Goal: Information Seeking & Learning: Find specific page/section

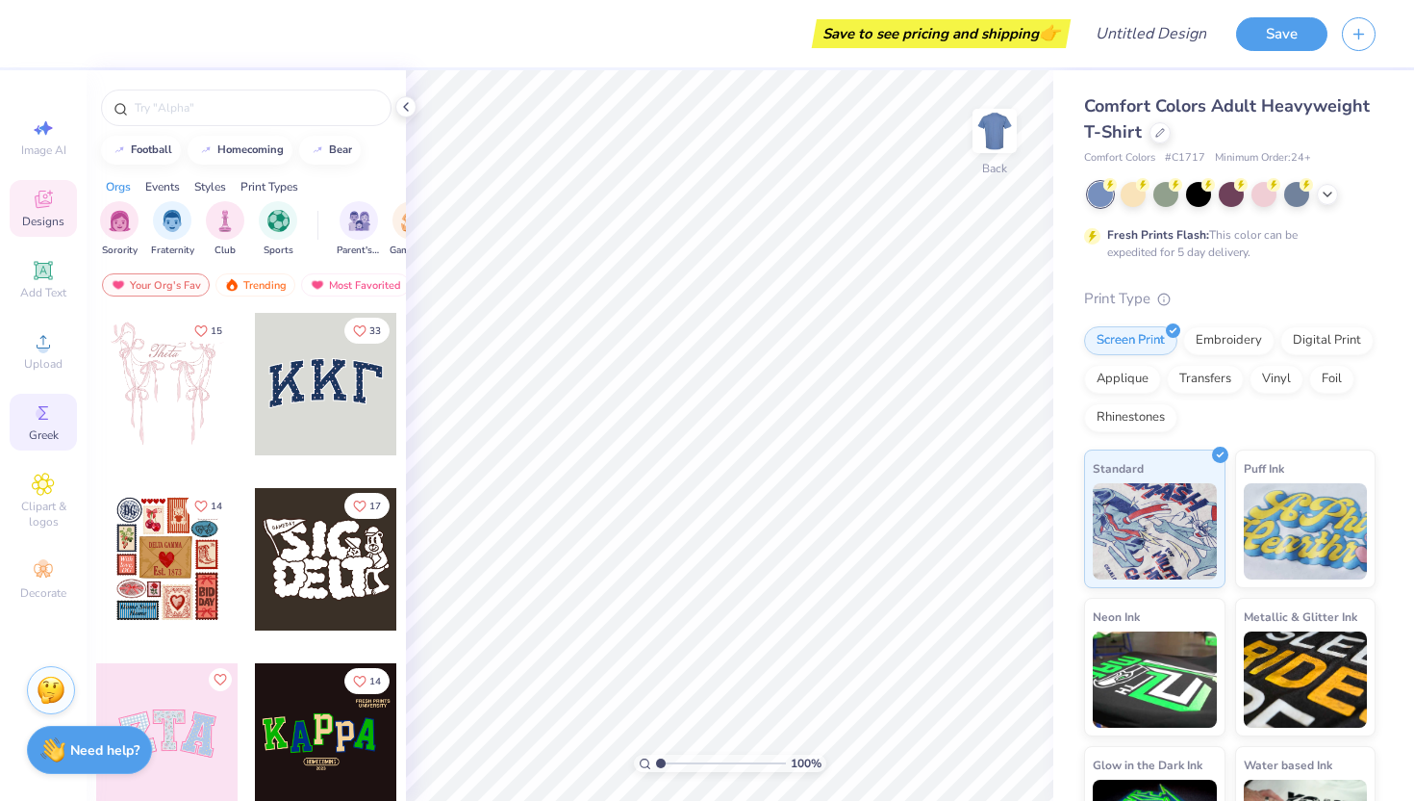
click at [44, 444] on div "Greek" at bounding box center [43, 422] width 67 height 57
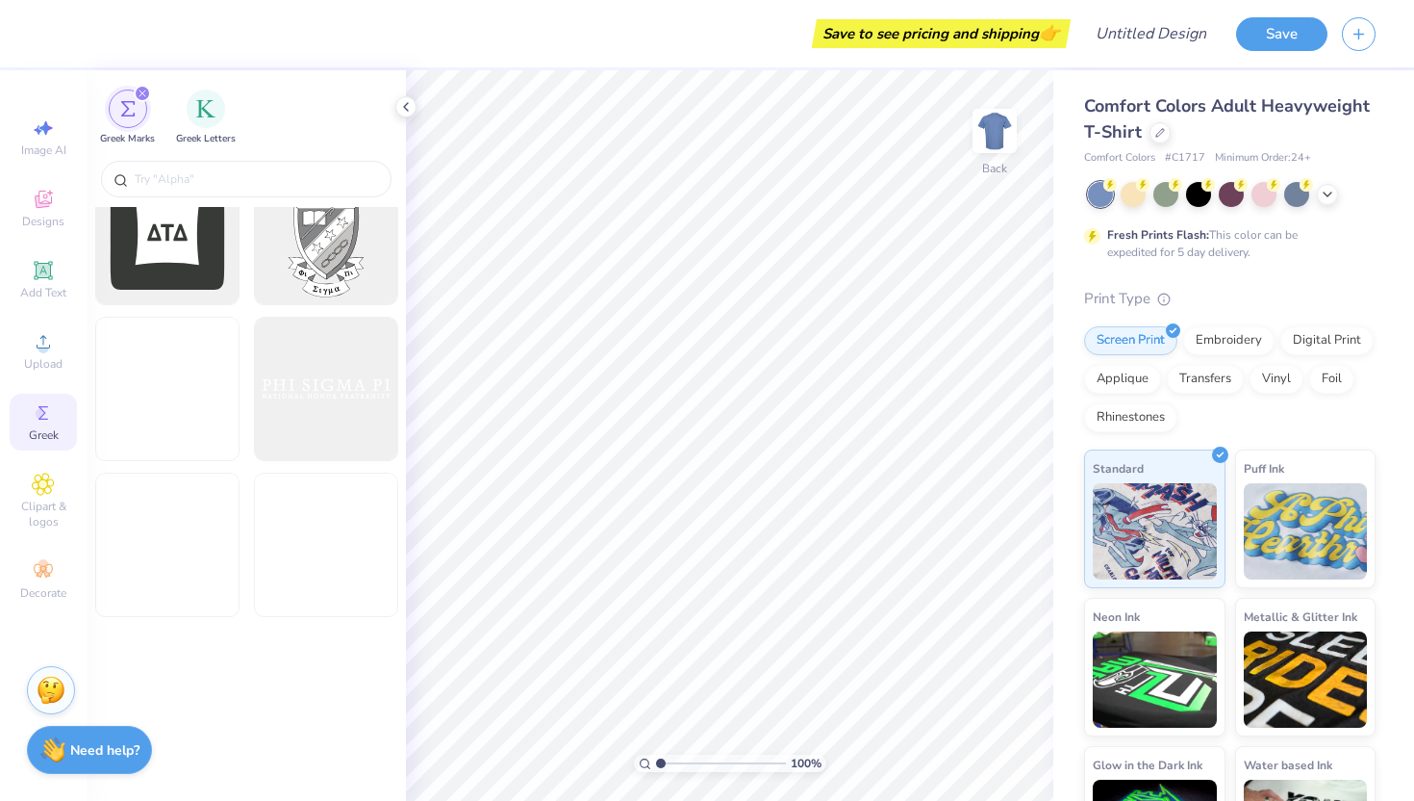
scroll to position [978, 0]
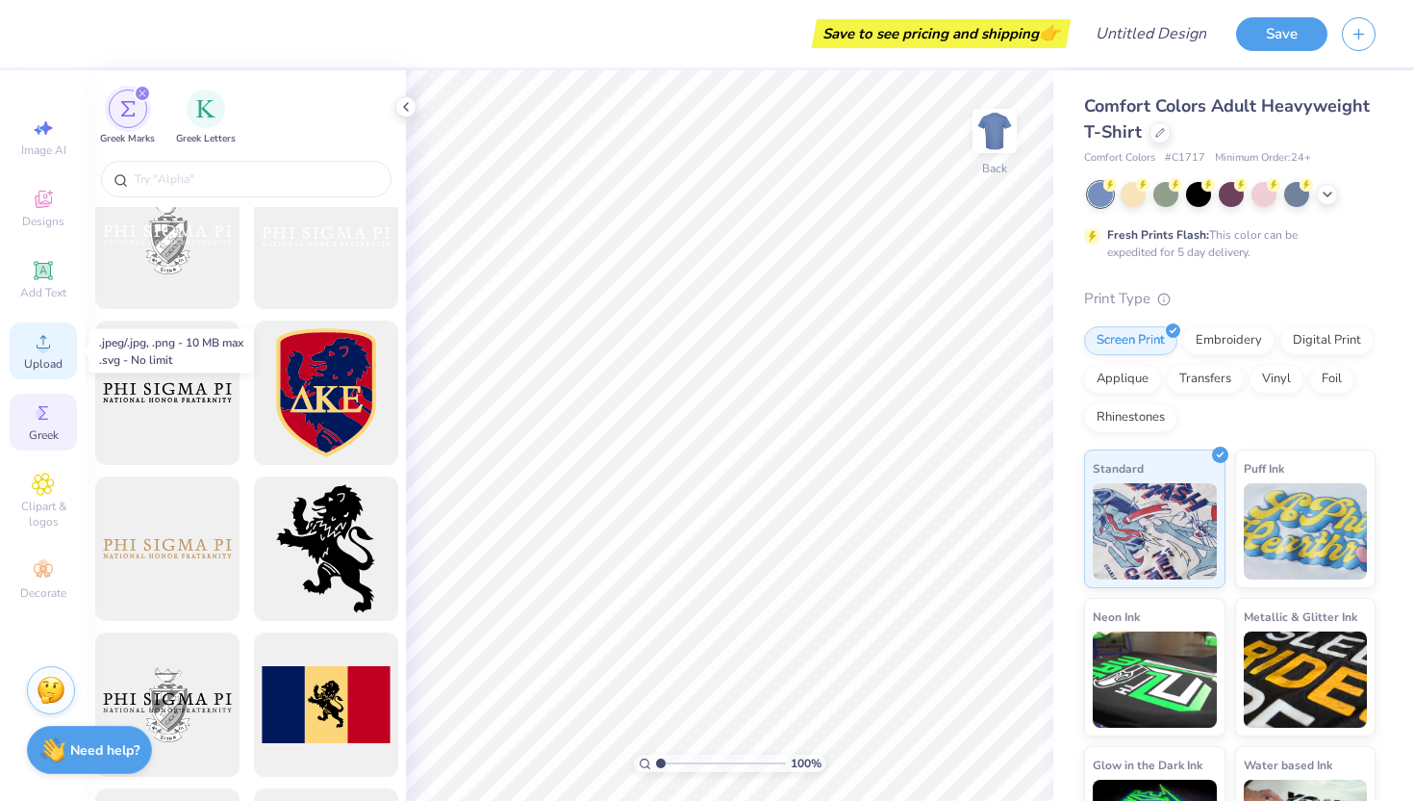
click at [44, 351] on circle at bounding box center [43, 348] width 11 height 11
click at [50, 572] on icon at bounding box center [43, 570] width 23 height 23
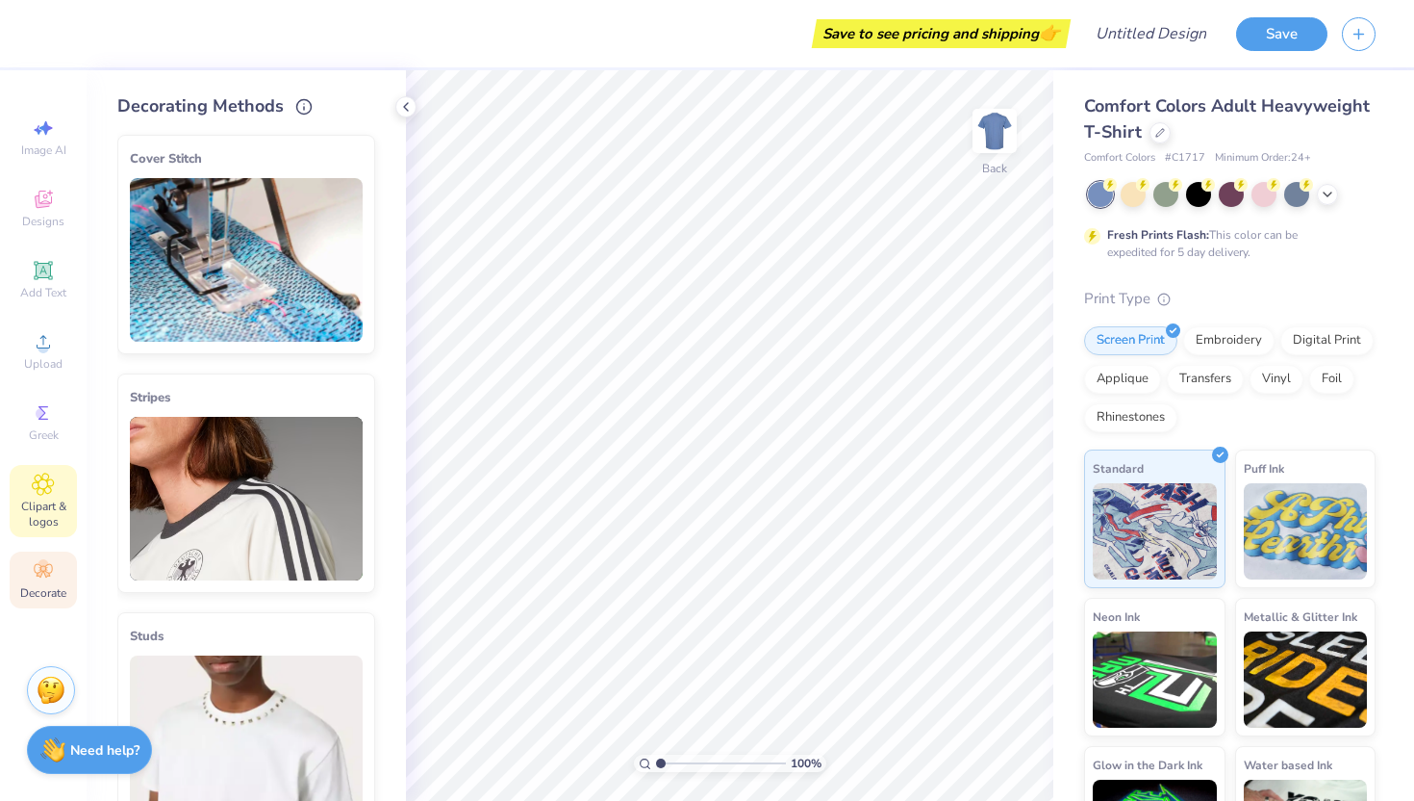
click at [56, 510] on span "Clipart & logos" at bounding box center [43, 513] width 67 height 31
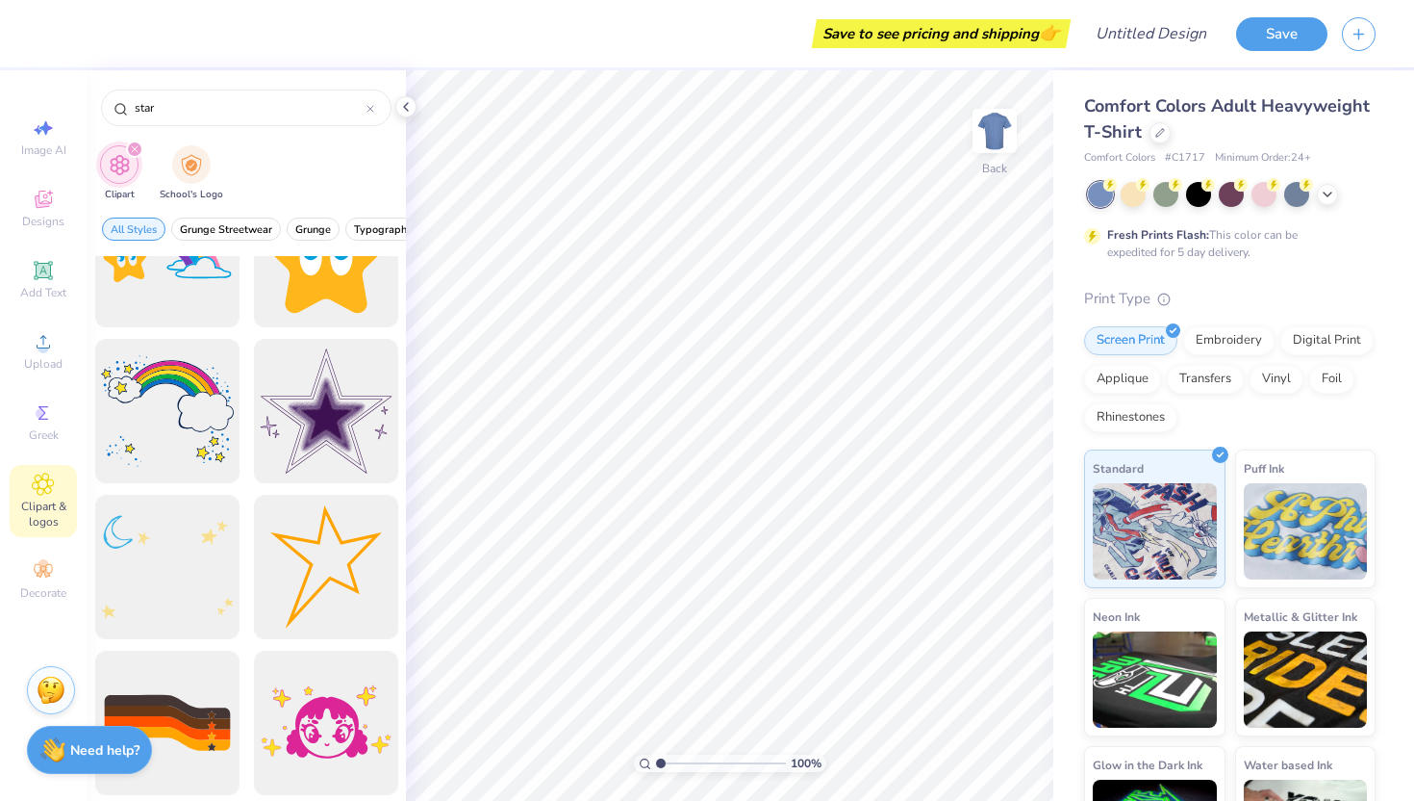
scroll to position [1637, 0]
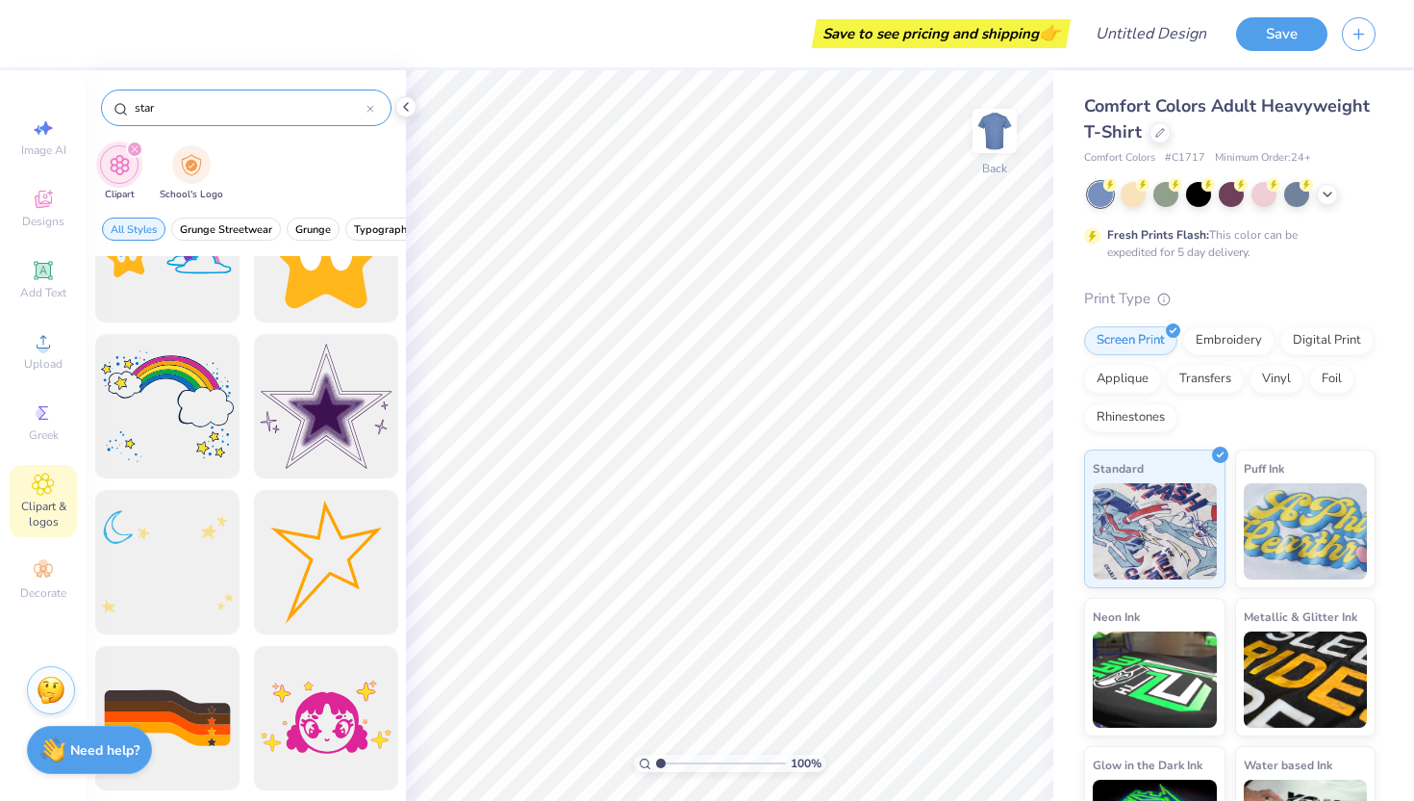
click at [216, 106] on input "star" at bounding box center [250, 107] width 234 height 19
type input "rope"
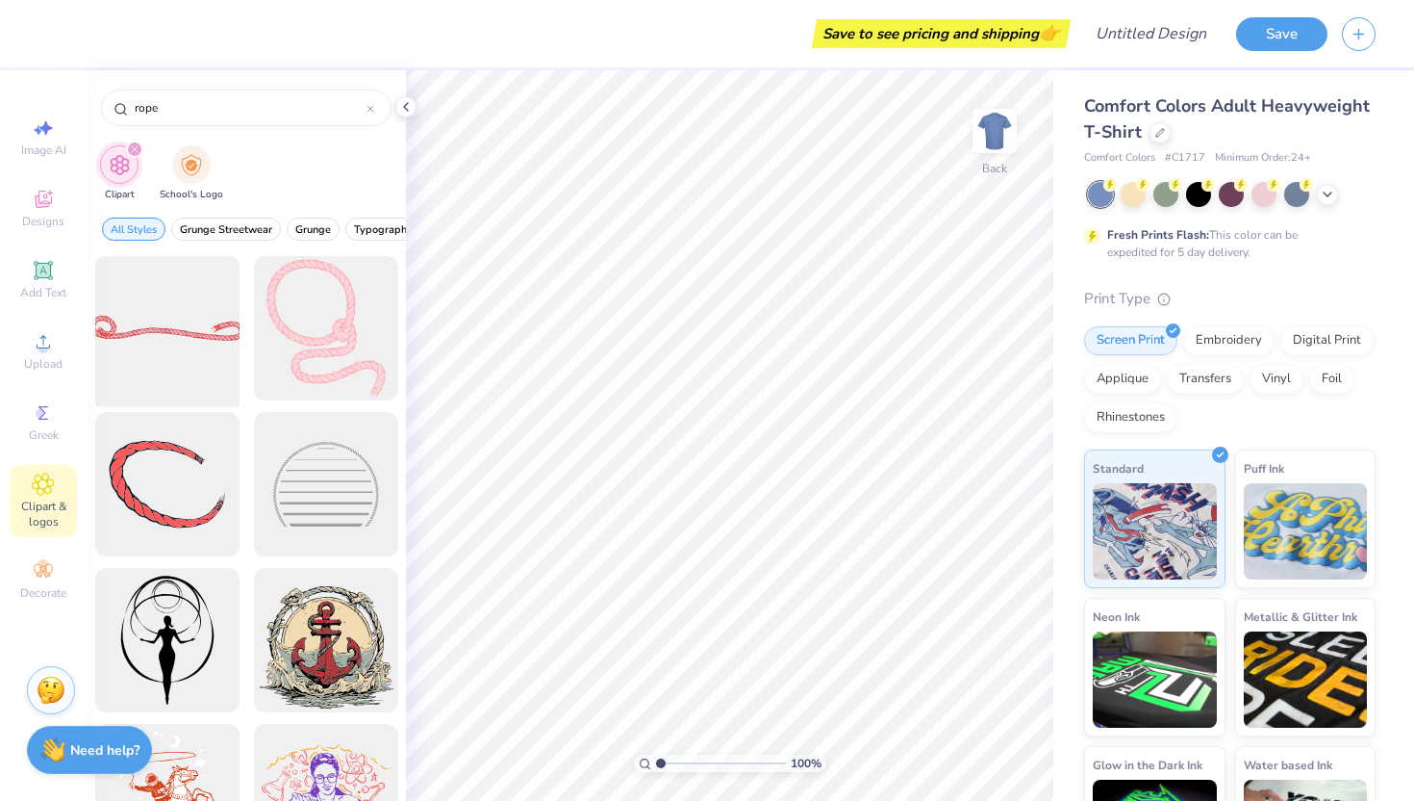
scroll to position [483, 0]
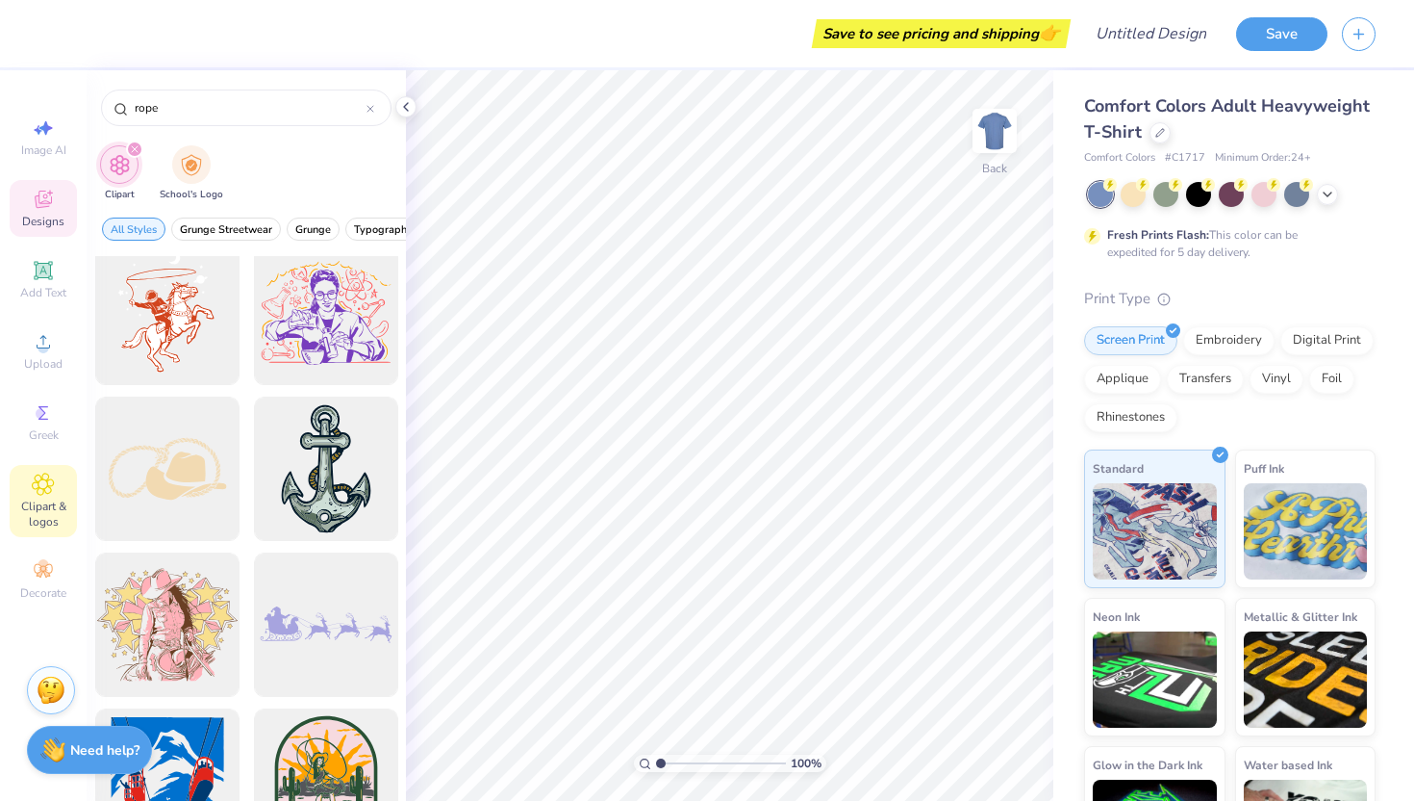
click at [23, 215] on span "Designs" at bounding box center [43, 221] width 42 height 15
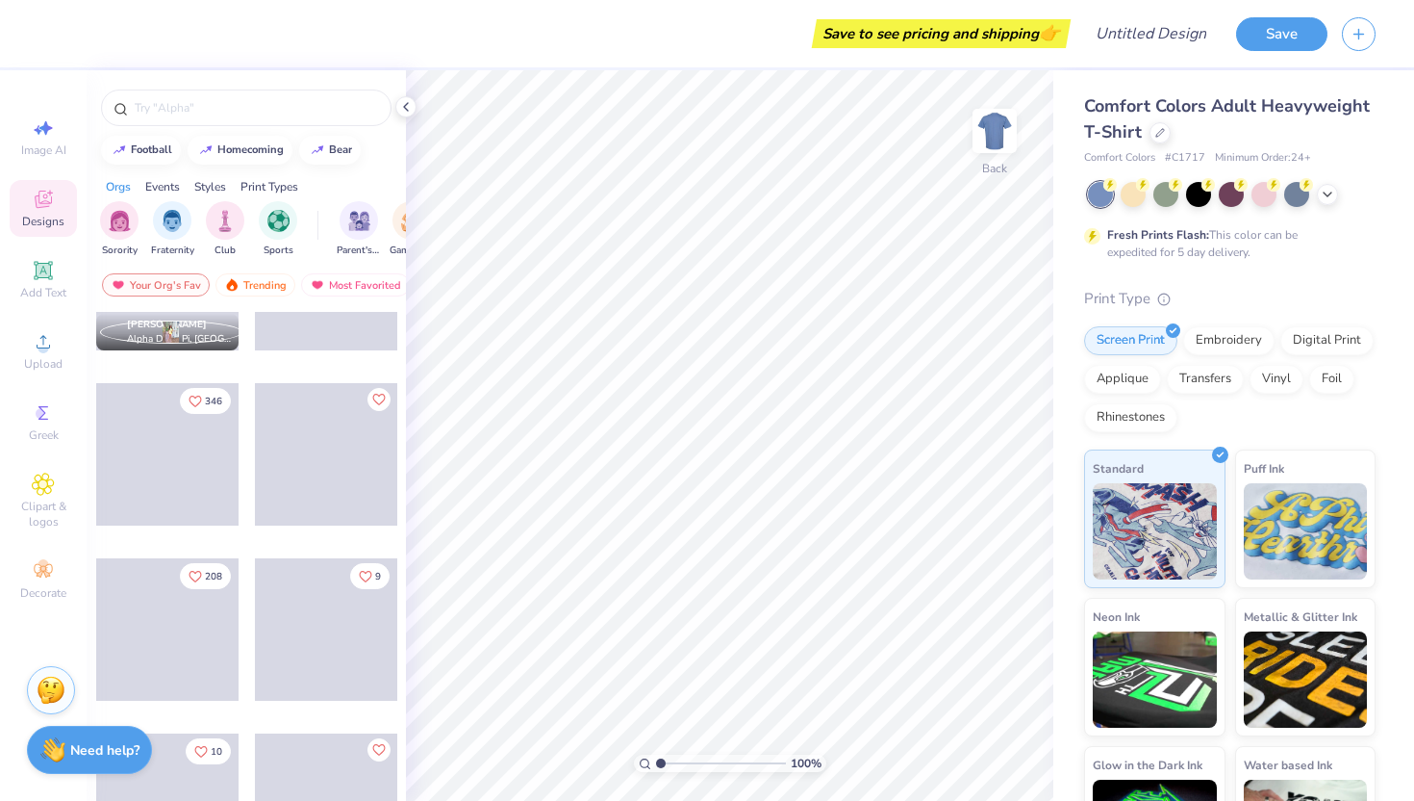
scroll to position [2064, 0]
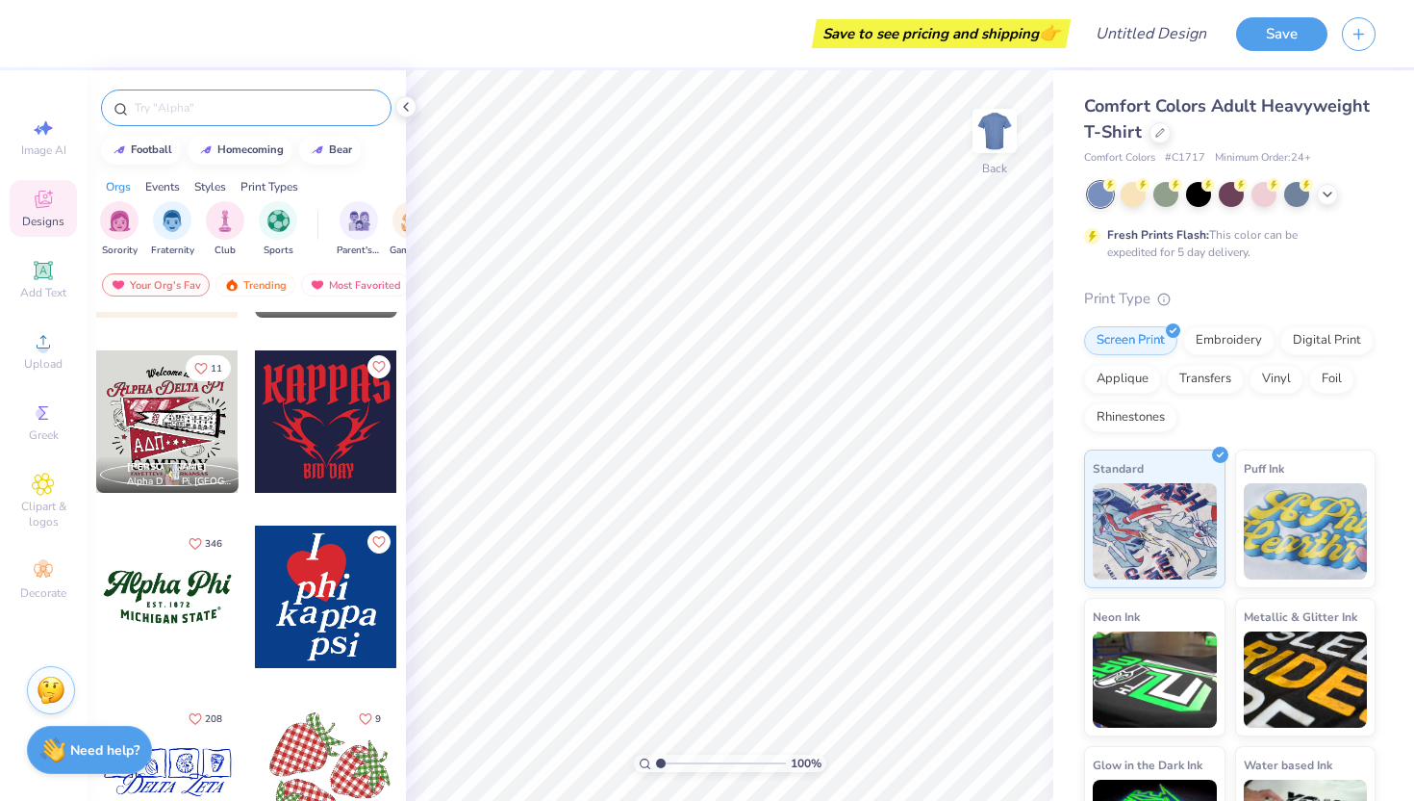
click at [199, 125] on div at bounding box center [246, 102] width 319 height 65
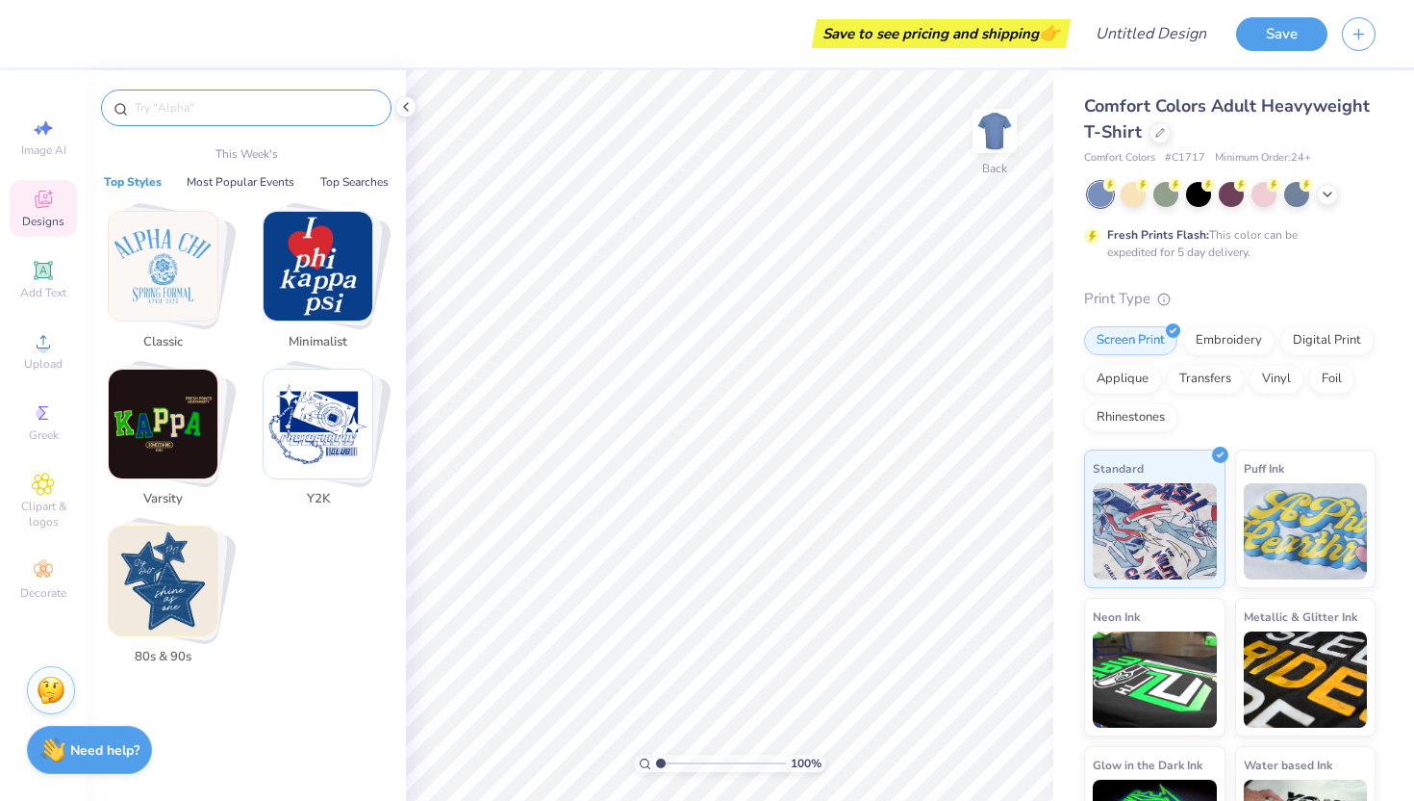
click at [191, 111] on input "text" at bounding box center [256, 107] width 246 height 19
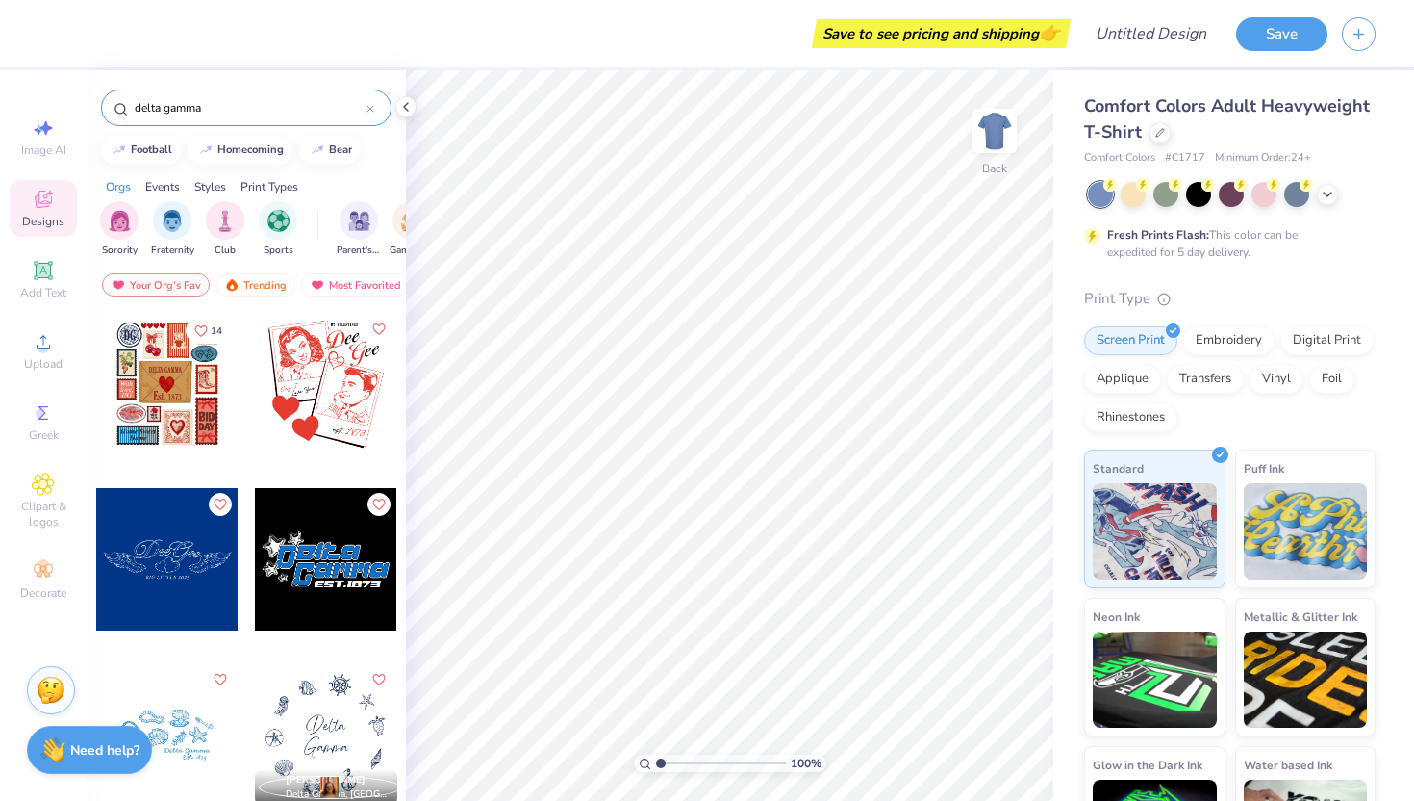
type input "delta gamma"
click at [188, 525] on div at bounding box center [167, 559] width 142 height 142
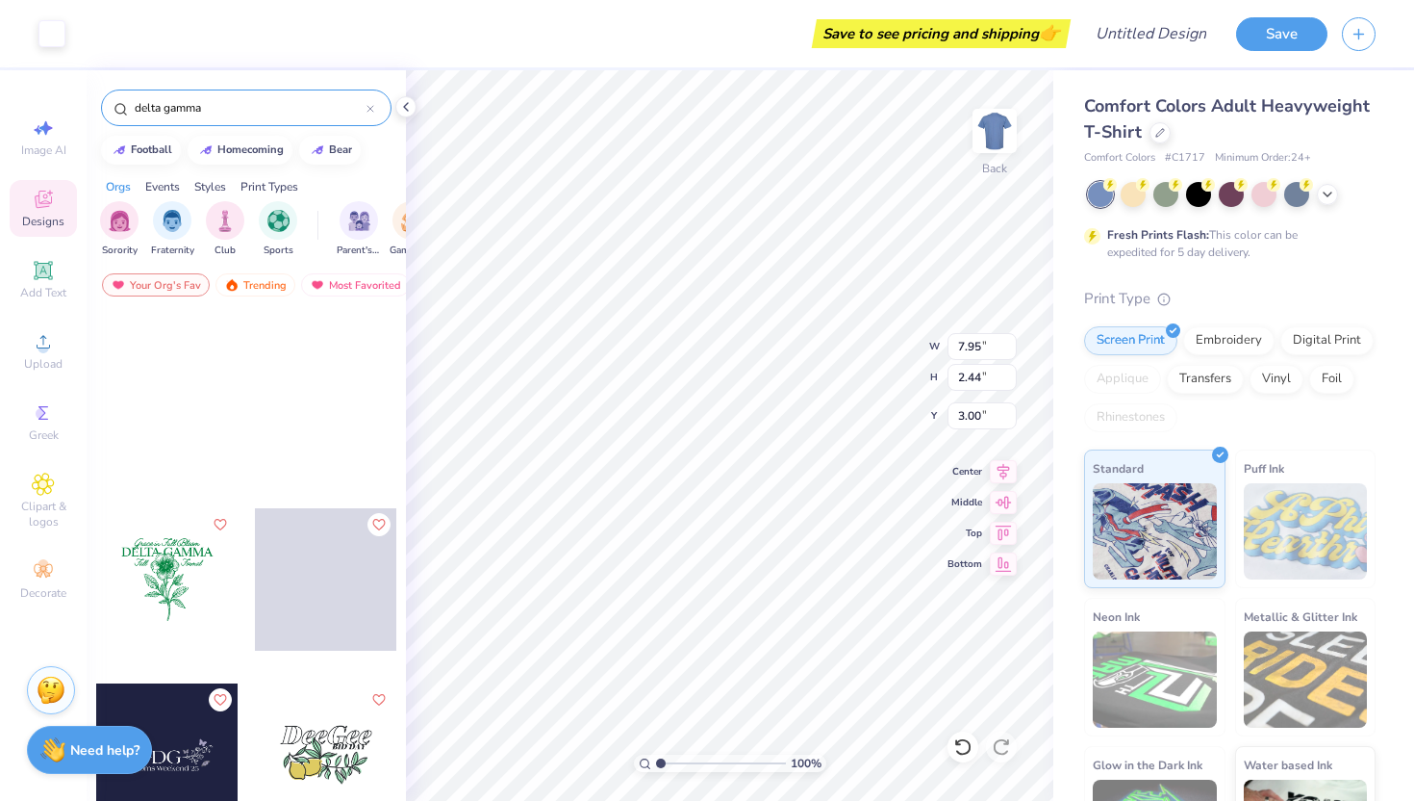
scroll to position [1842, 0]
